Goal: Task Accomplishment & Management: Manage account settings

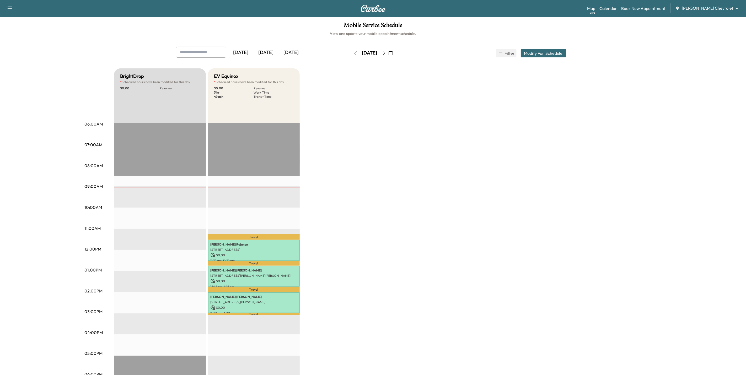
click at [393, 52] on icon "button" at bounding box center [390, 53] width 4 height 4
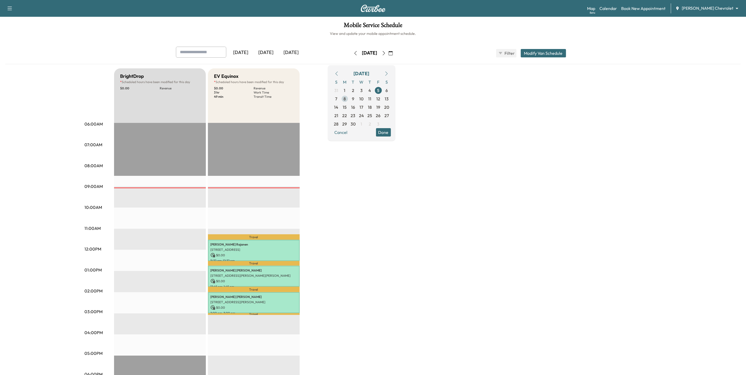
click at [346, 98] on span "8" at bounding box center [344, 99] width 2 height 6
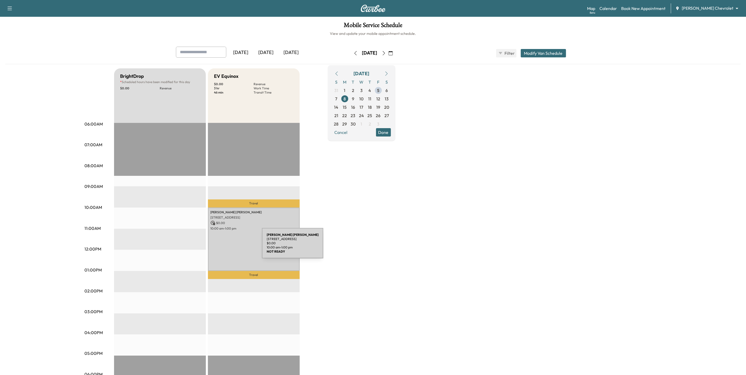
click at [223, 242] on div "[PERSON_NAME] [STREET_ADDRESS] $ 0.00 10:00 am - 1:00 pm" at bounding box center [254, 239] width 92 height 63
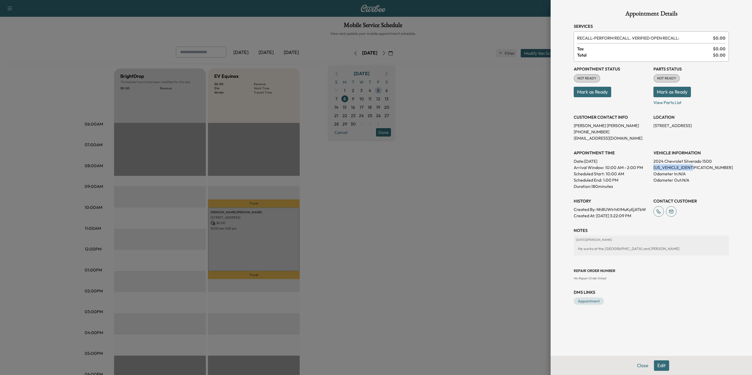
drag, startPoint x: 695, startPoint y: 165, endPoint x: 653, endPoint y: 169, distance: 42.6
click at [653, 169] on p "[US_VEHICLE_IDENTIFICATION_NUMBER]" at bounding box center [690, 167] width 75 height 6
drag, startPoint x: 653, startPoint y: 169, endPoint x: 656, endPoint y: 168, distance: 3.4
copy p "[US_VEHICLE_IDENTIFICATION_NUMBER]"
click at [505, 203] on div at bounding box center [376, 187] width 752 height 375
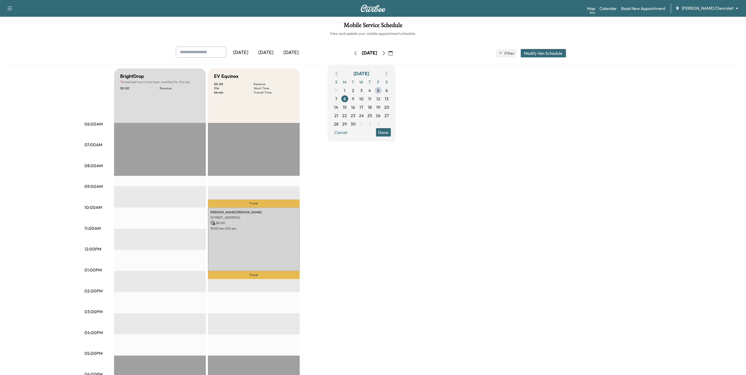
click at [711, 4] on div "Map Beta Calendar Book New Appointment [PERSON_NAME] Chevrolet ******** ​" at bounding box center [664, 8] width 155 height 10
click at [712, 8] on body "Support Log Out Map Beta Calendar Book New Appointment [PERSON_NAME] Chevrolet …" at bounding box center [373, 187] width 746 height 375
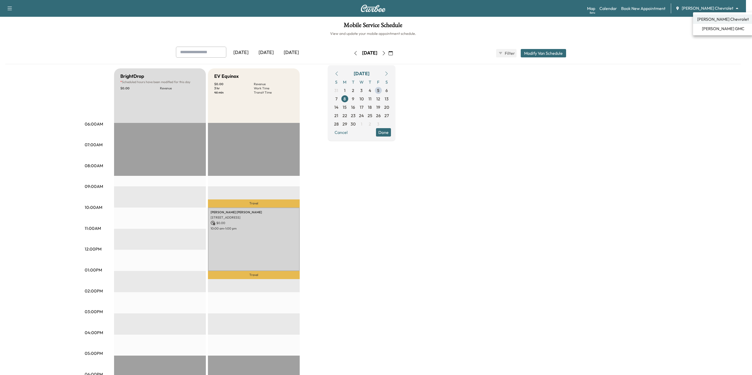
click at [715, 29] on span "[PERSON_NAME] GMC" at bounding box center [723, 28] width 42 height 6
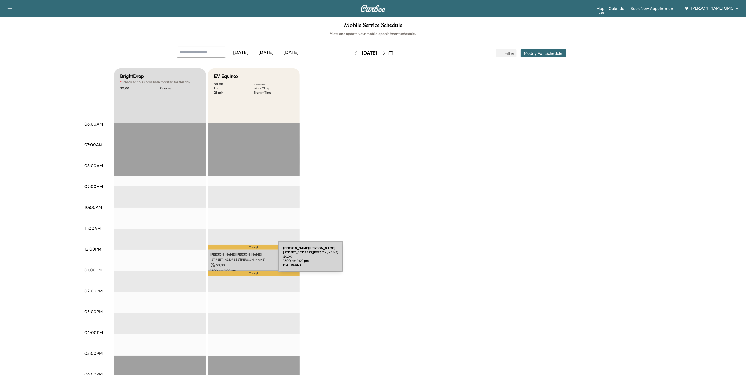
click at [239, 260] on p "[STREET_ADDRESS][PERSON_NAME]" at bounding box center [253, 260] width 87 height 4
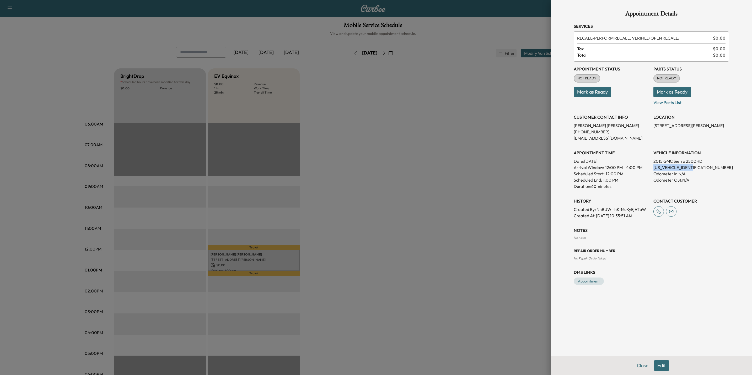
drag, startPoint x: 698, startPoint y: 168, endPoint x: 654, endPoint y: 170, distance: 43.8
click at [654, 170] on p "[US_VEHICLE_IDENTIFICATION_NUMBER]" at bounding box center [690, 167] width 75 height 6
drag, startPoint x: 654, startPoint y: 170, endPoint x: 657, endPoint y: 166, distance: 4.8
copy p "[US_VEHICLE_IDENTIFICATION_NUMBER]"
click at [429, 110] on div at bounding box center [376, 187] width 752 height 375
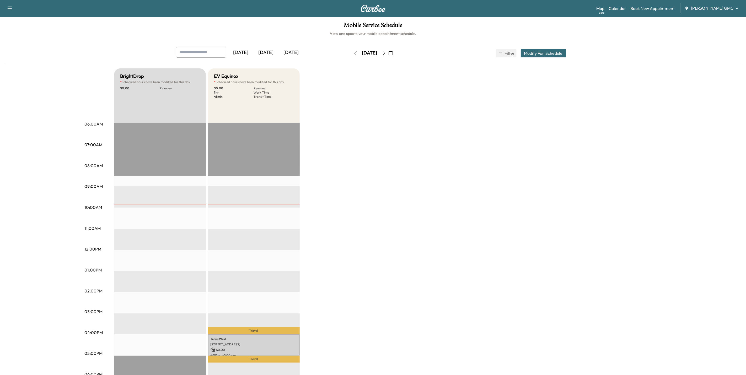
click at [395, 55] on button "button" at bounding box center [390, 53] width 9 height 8
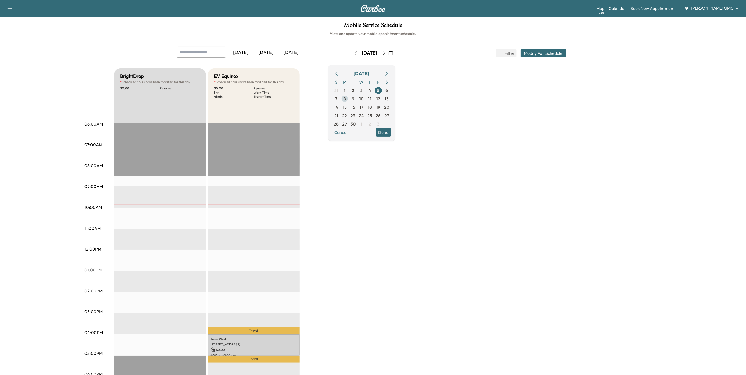
click at [346, 100] on span "8" at bounding box center [344, 99] width 2 height 6
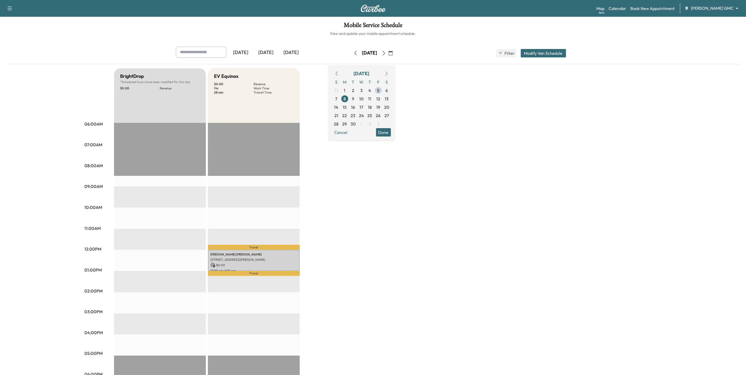
click at [391, 133] on button "Done" at bounding box center [383, 132] width 15 height 8
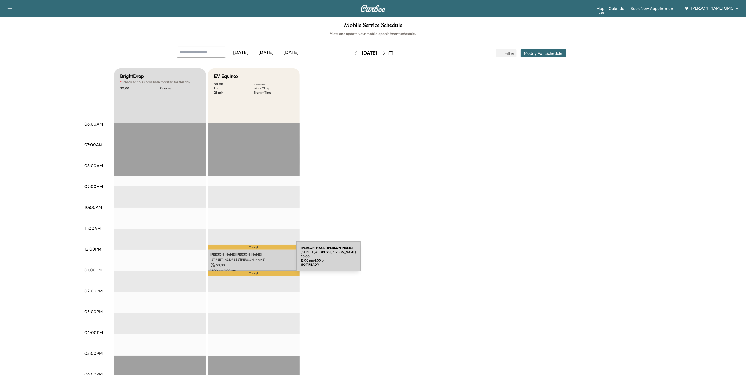
click at [253, 255] on div "James O'malley 1612 14th Ave, St Paul Park, MN 55071, USA $ 0.00 12:00 pm - 1:0…" at bounding box center [254, 260] width 92 height 21
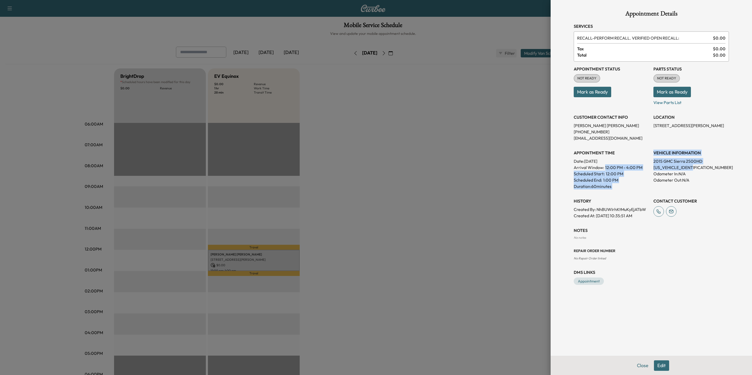
drag, startPoint x: 698, startPoint y: 166, endPoint x: 650, endPoint y: 168, distance: 47.7
click at [650, 168] on div "Appointment Status NOT READY Mark as Ready Parts Status NOT READY Mark as Ready…" at bounding box center [651, 140] width 155 height 157
click at [651, 166] on div "Appointment Status NOT READY Mark as Ready Parts Status NOT READY Mark as Ready…" at bounding box center [651, 140] width 155 height 157
drag, startPoint x: 695, startPoint y: 167, endPoint x: 652, endPoint y: 168, distance: 42.7
click at [652, 168] on div "Appointment Status NOT READY Mark as Ready Parts Status NOT READY Mark as Ready…" at bounding box center [651, 140] width 155 height 157
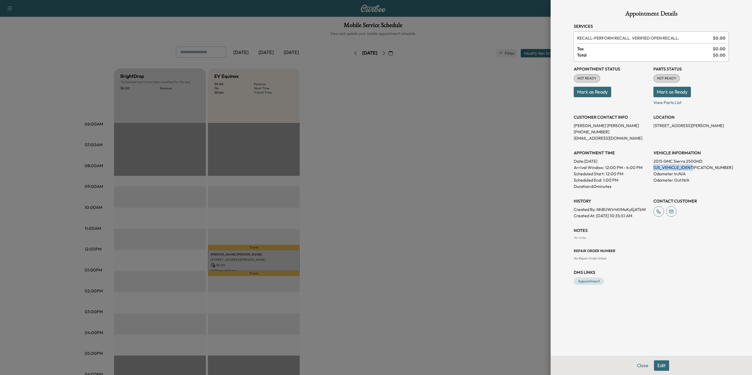
drag, startPoint x: 652, startPoint y: 168, endPoint x: 656, endPoint y: 166, distance: 4.4
copy p "[US_VEHICLE_IDENTIFICATION_NUMBER]"
click at [468, 166] on div at bounding box center [376, 187] width 752 height 375
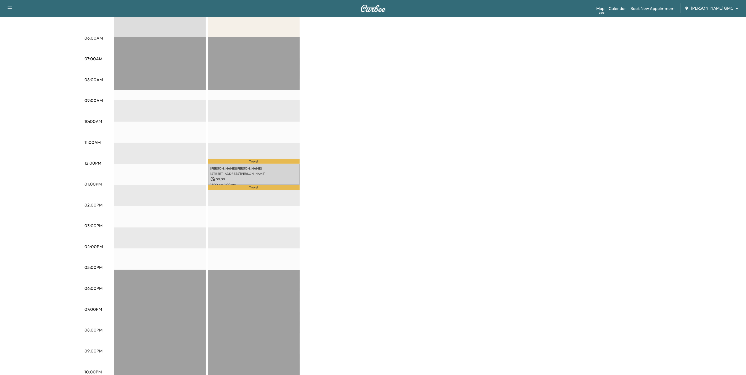
scroll to position [92, 0]
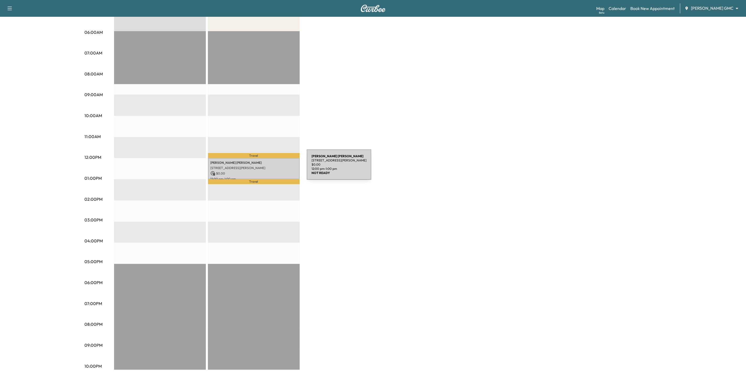
click at [267, 168] on p "[STREET_ADDRESS][PERSON_NAME]" at bounding box center [253, 168] width 87 height 4
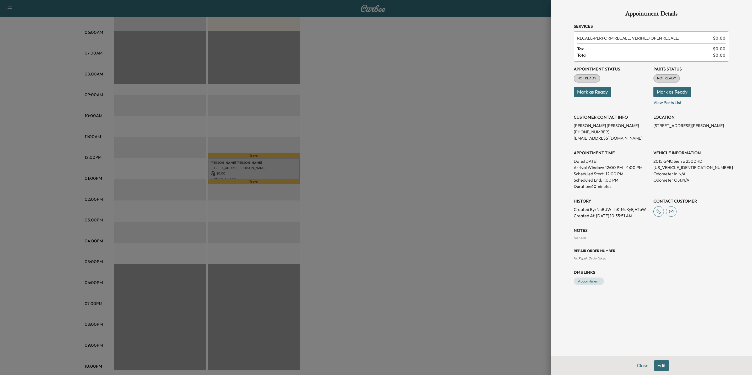
click at [510, 183] on div at bounding box center [376, 187] width 752 height 375
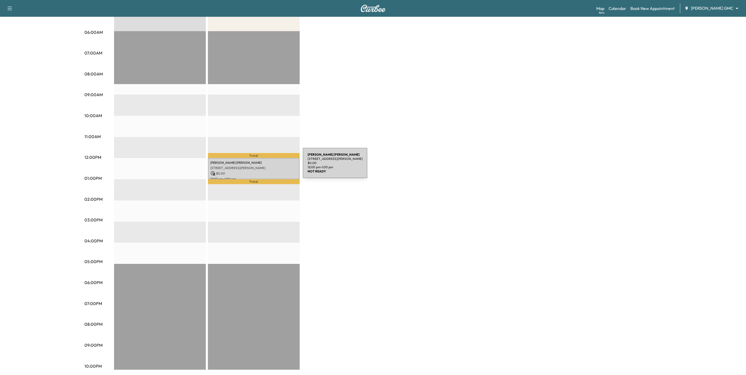
click at [263, 166] on p "[STREET_ADDRESS][PERSON_NAME]" at bounding box center [253, 168] width 87 height 4
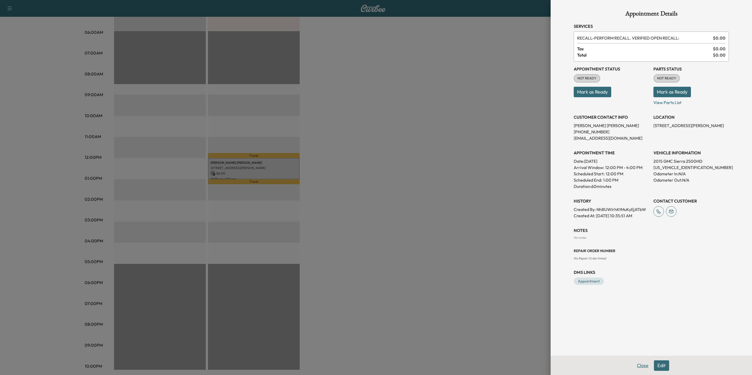
click at [645, 365] on button "Close" at bounding box center [642, 365] width 18 height 10
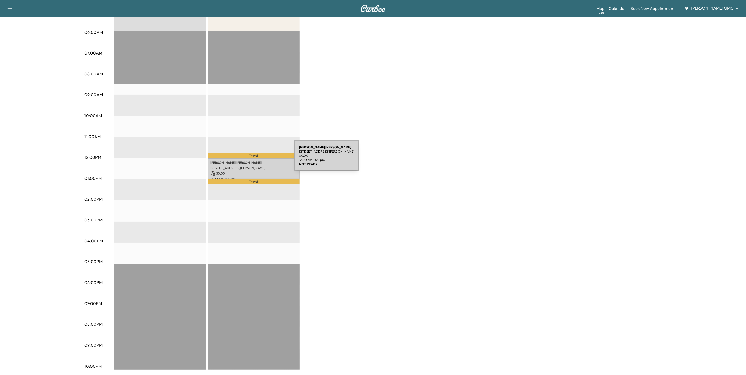
click at [255, 158] on div "James O'malley 1612 14th Ave, St Paul Park, MN 55071, USA $ 0.00 12:00 pm - 1:0…" at bounding box center [254, 168] width 92 height 21
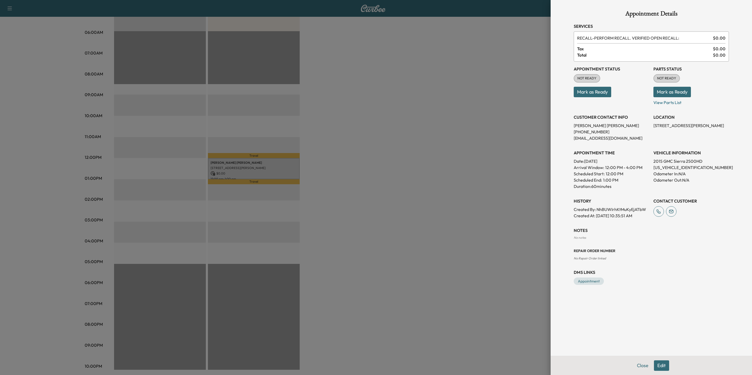
click at [658, 362] on button "Edit" at bounding box center [661, 365] width 15 height 10
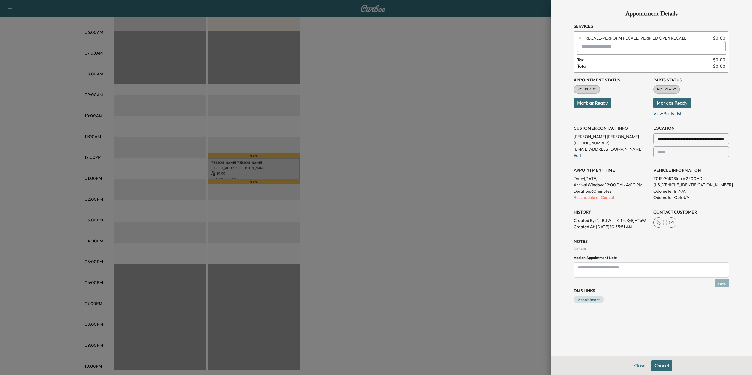
click at [605, 200] on p "Reschedule or Cancel" at bounding box center [611, 197] width 75 height 6
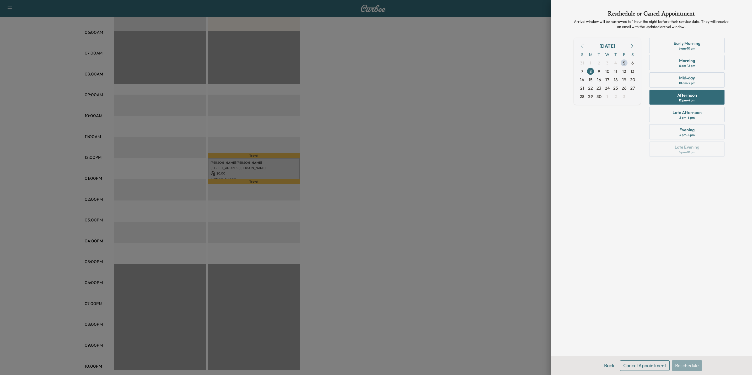
click at [656, 364] on button "Cancel Appointment" at bounding box center [645, 365] width 50 height 10
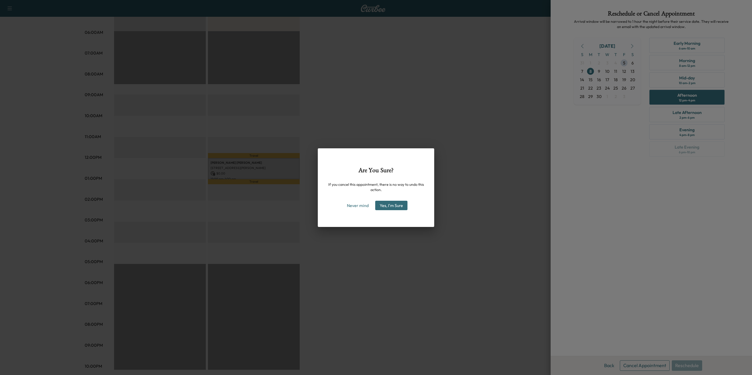
click at [397, 206] on button "Yes, I'm Sure" at bounding box center [391, 205] width 32 height 9
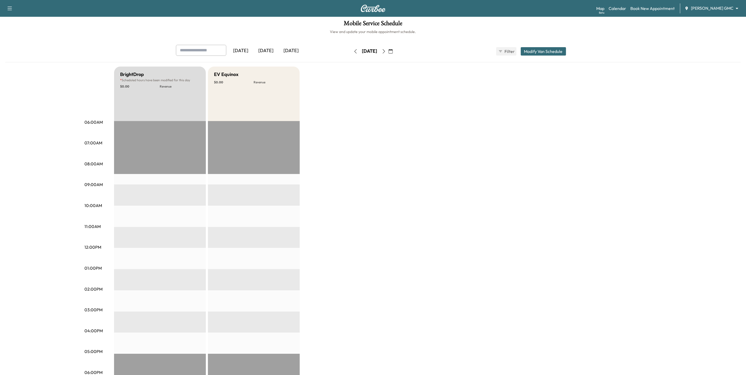
scroll to position [0, 0]
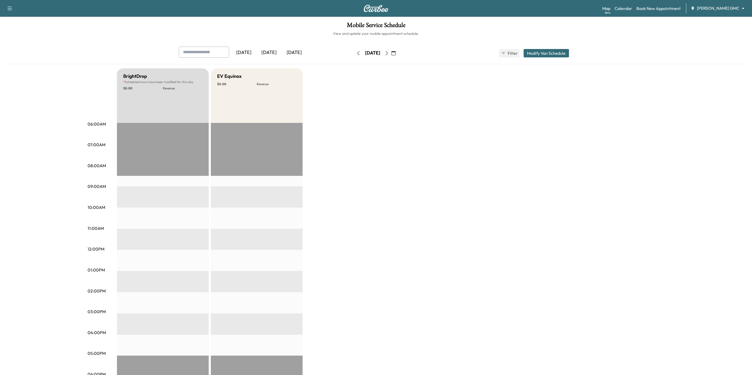
click at [706, 9] on body "Support Log Out Map Beta Calendar Book New Appointment Mauer GMC ******** ​ Mob…" at bounding box center [376, 187] width 752 height 375
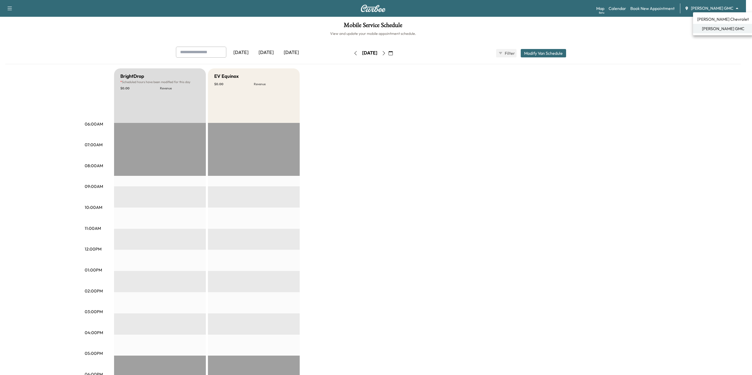
click at [694, 58] on div at bounding box center [376, 187] width 752 height 375
click at [341, 91] on div "BrightDrop * Scheduled hours have been modified for this day $ 0.00 Revenue EST…" at bounding box center [387, 264] width 547 height 393
